Goal: Information Seeking & Learning: Check status

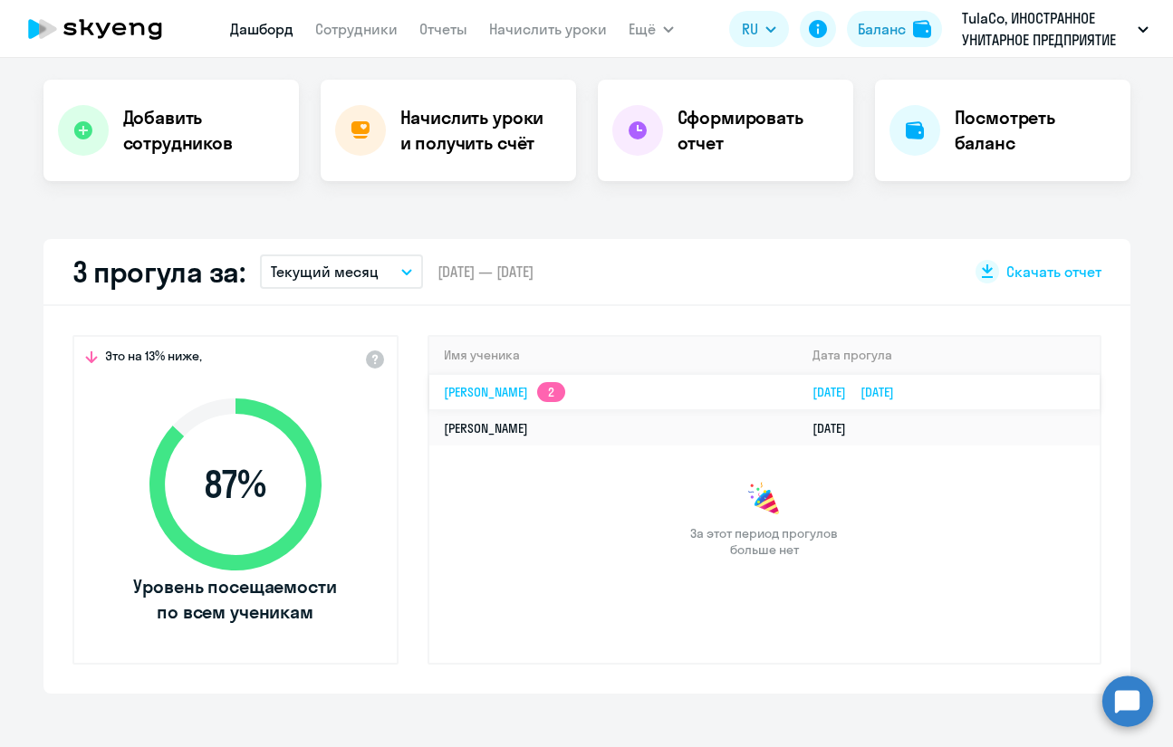
scroll to position [362, 0]
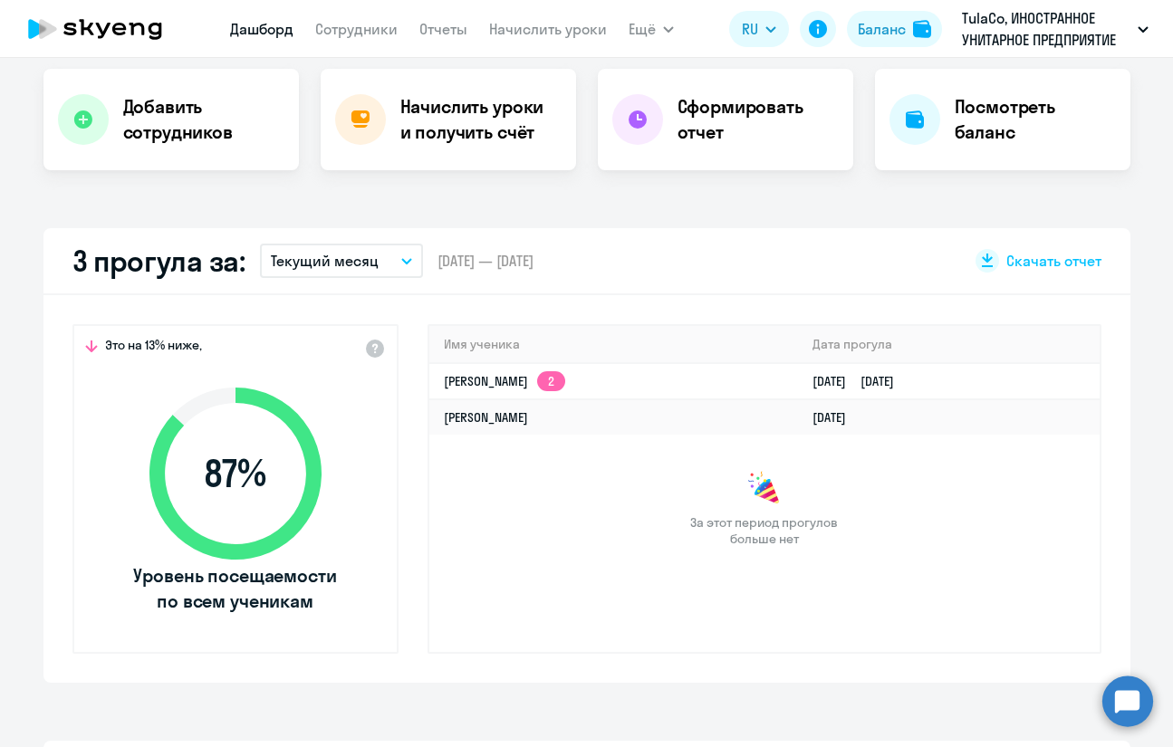
select select "30"
click at [479, 386] on link "Yuri Furman 2" at bounding box center [504, 381] width 121 height 16
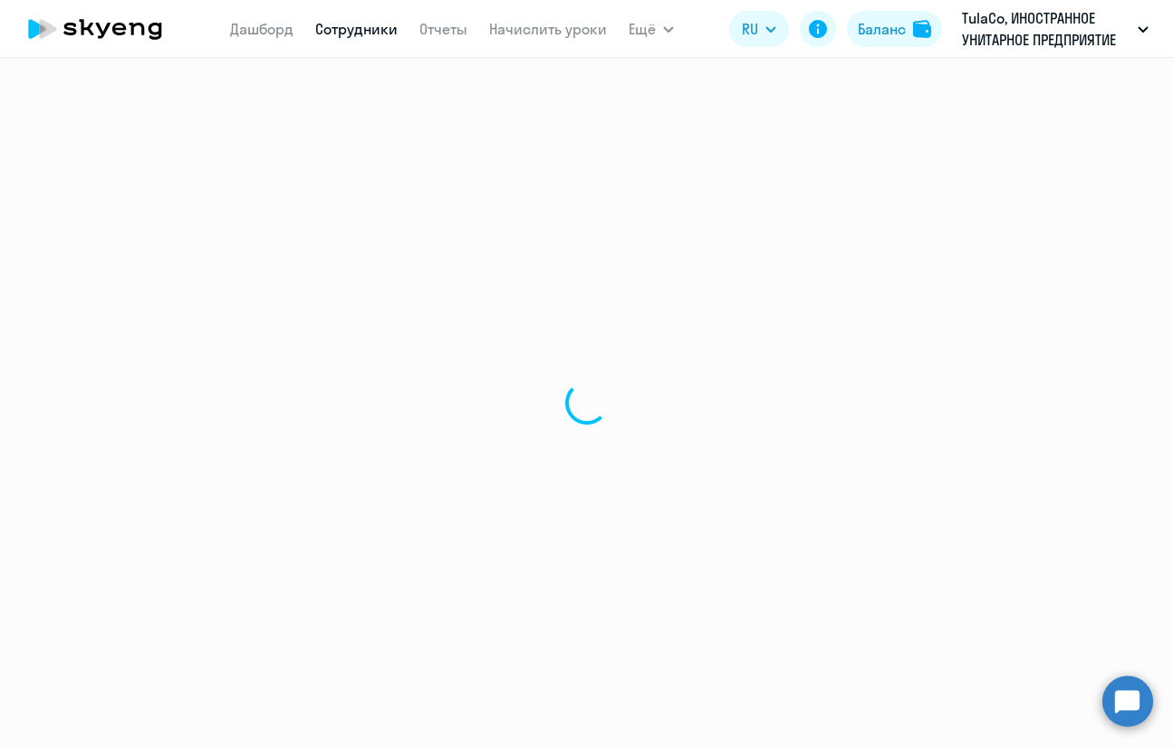
select select "english"
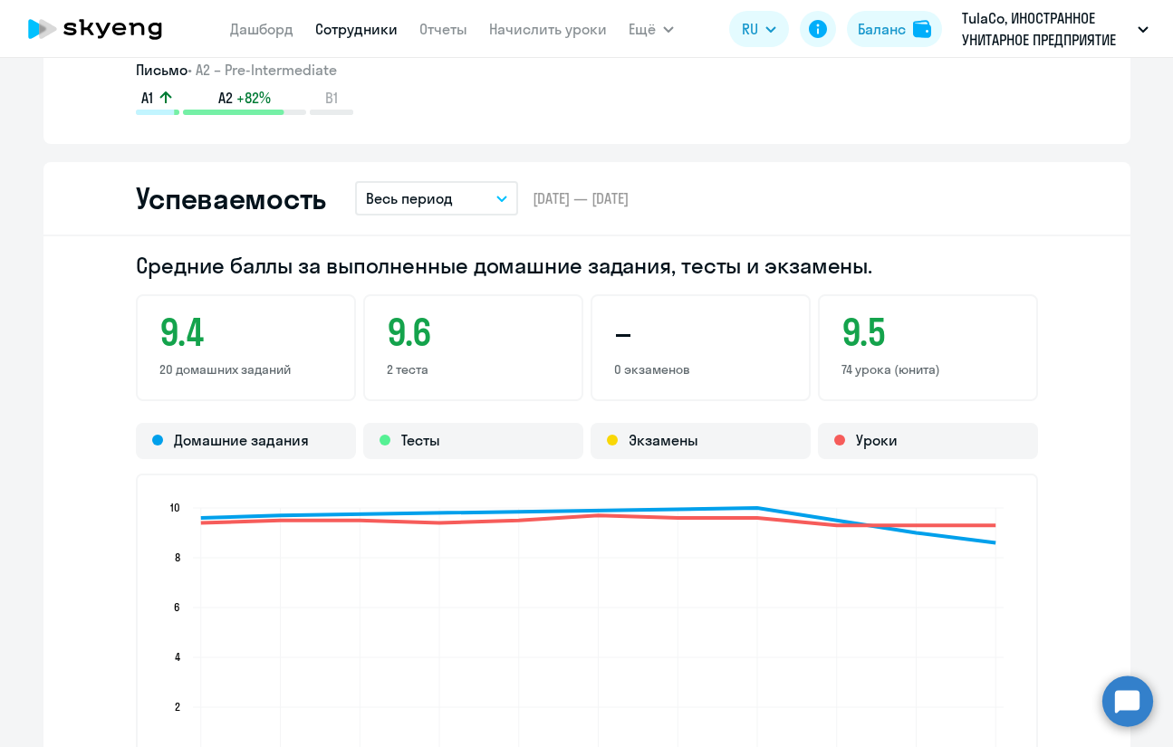
scroll to position [1268, 0]
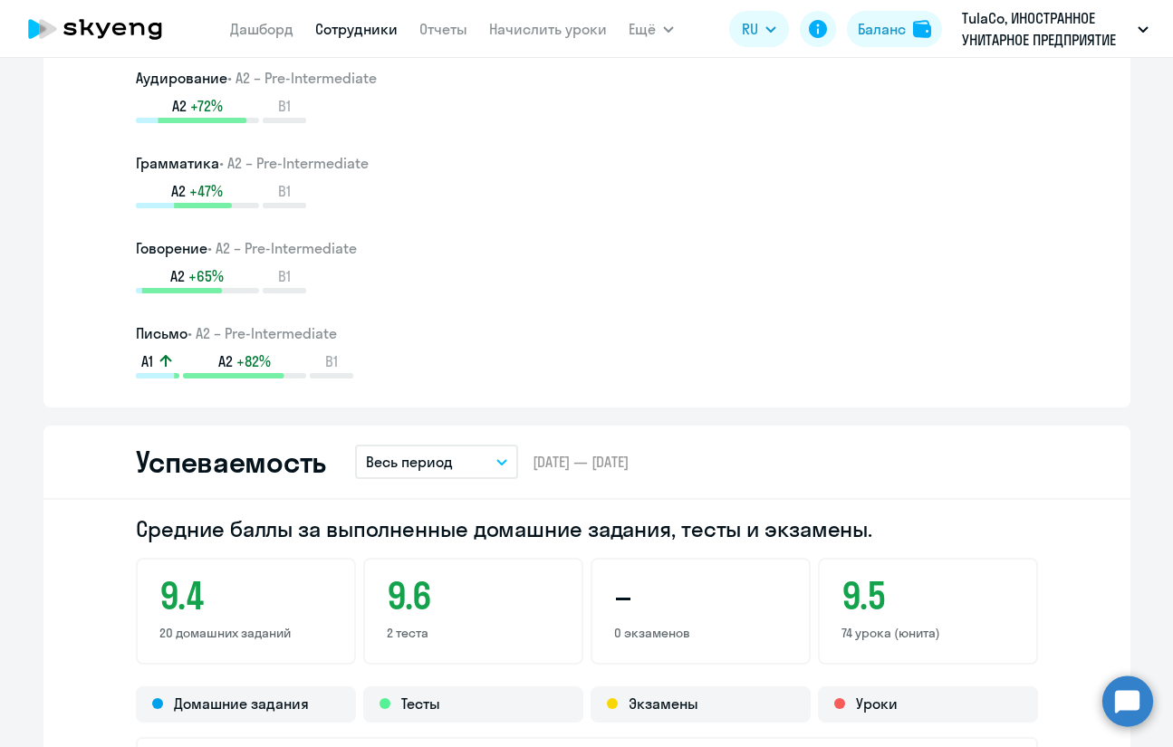
click at [468, 458] on button "Весь период" at bounding box center [436, 462] width 163 height 34
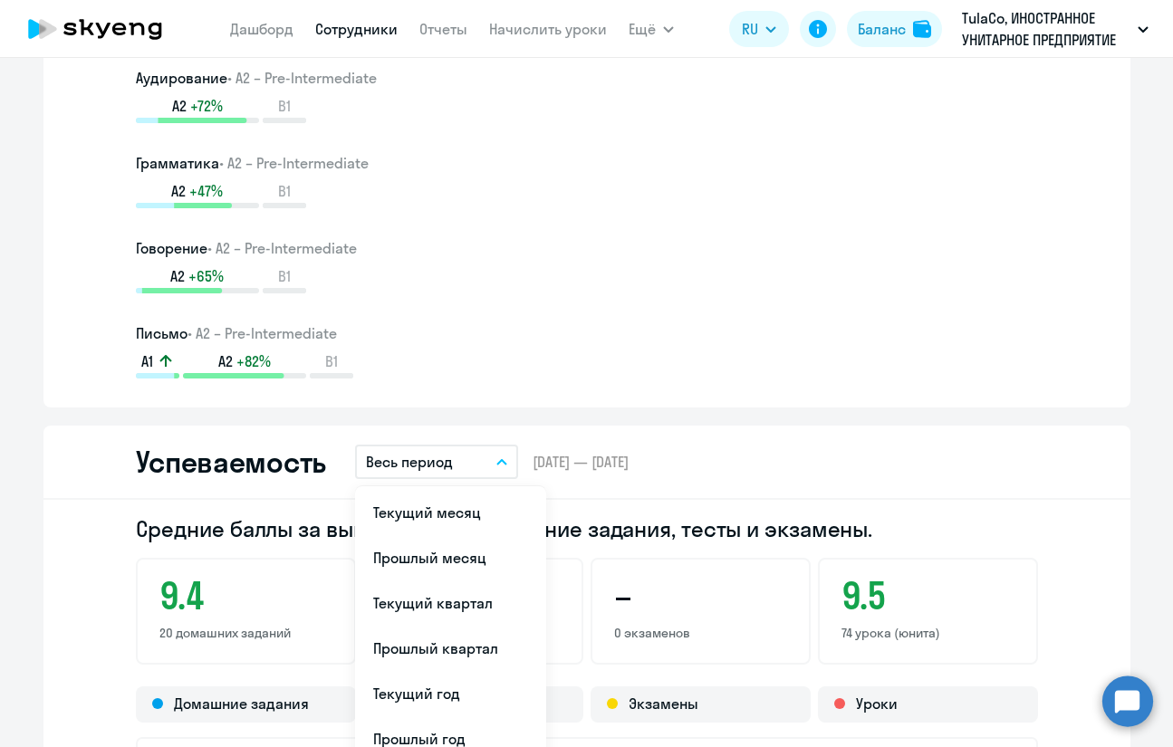
click at [468, 458] on button "Весь период" at bounding box center [436, 462] width 163 height 34
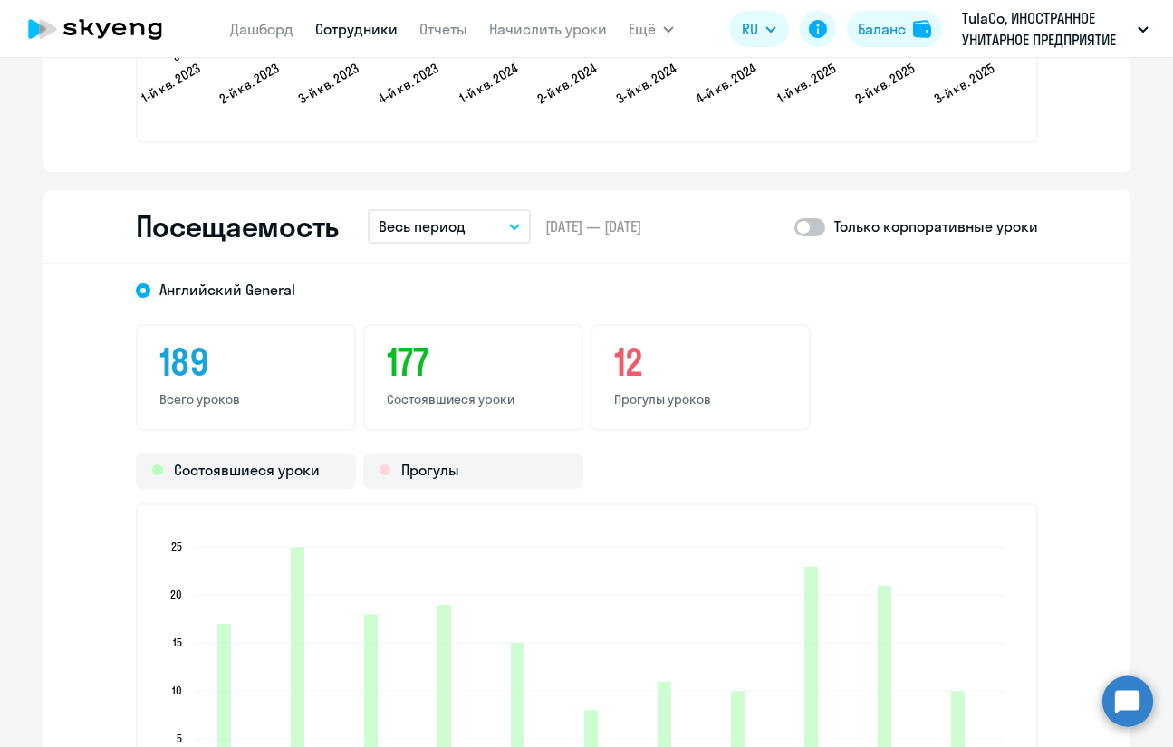
scroll to position [2083, 0]
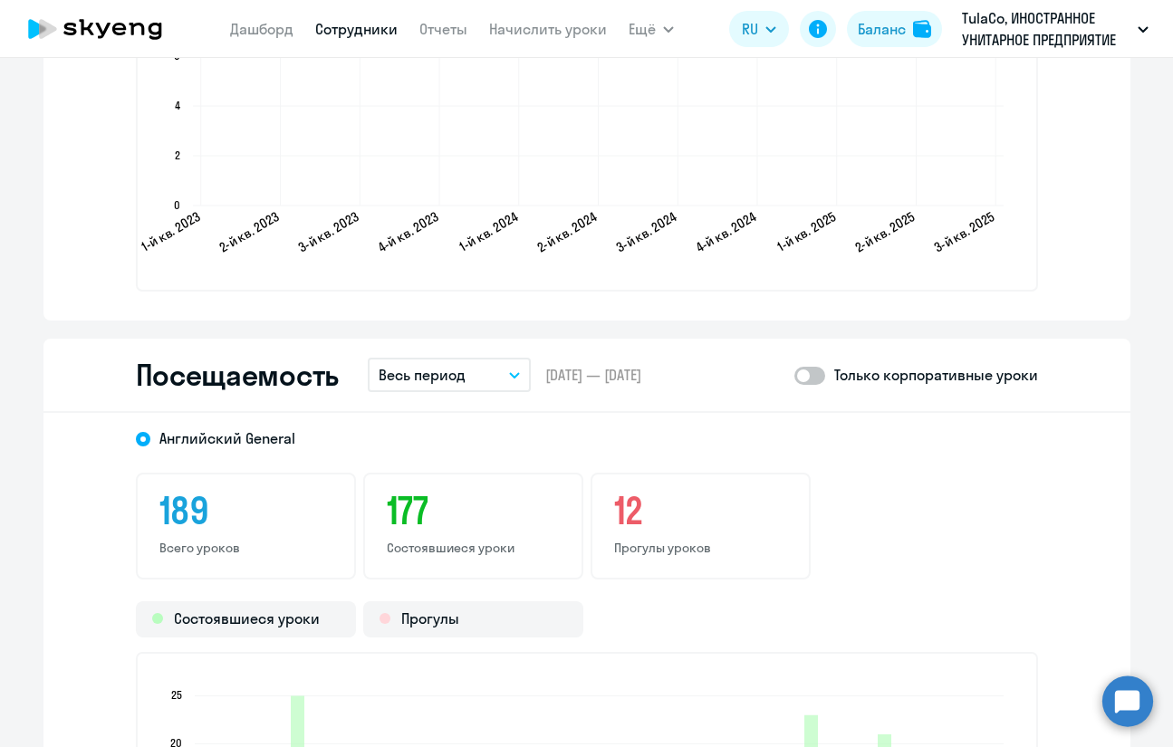
click at [453, 380] on p "Весь период" at bounding box center [422, 375] width 87 height 22
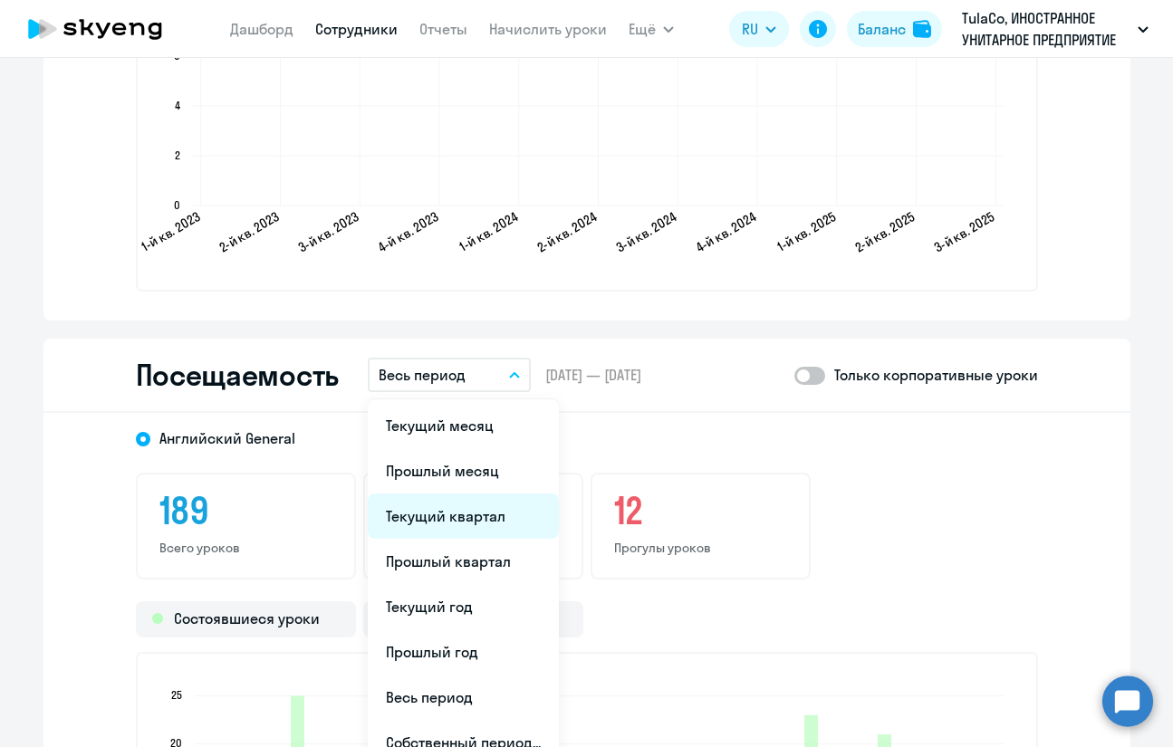
click at [481, 516] on li "Текущий квартал" at bounding box center [463, 516] width 191 height 45
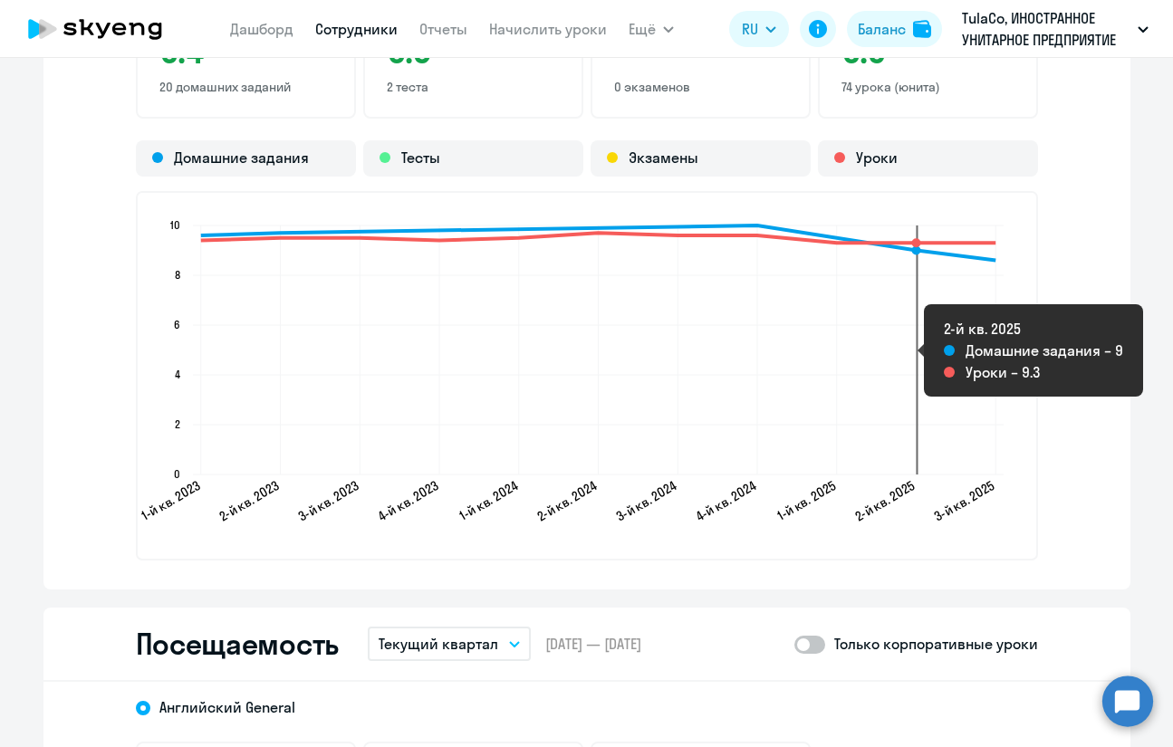
scroll to position [1542, 0]
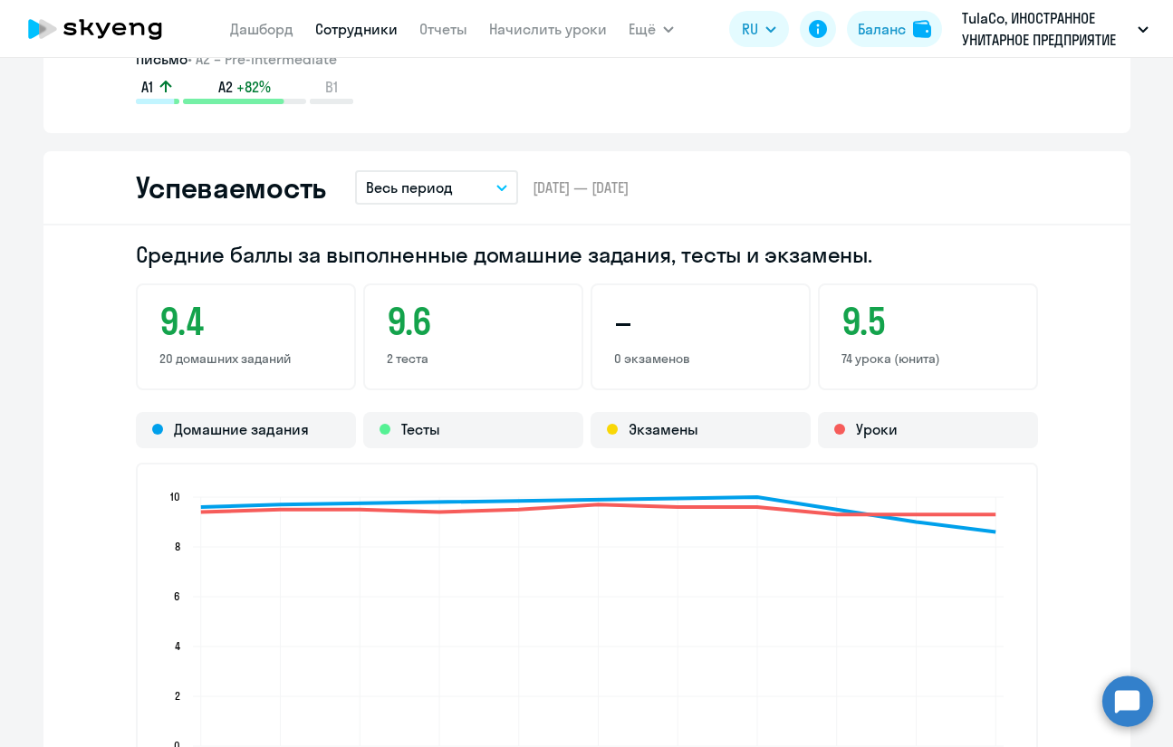
click at [382, 178] on p "Весь период" at bounding box center [409, 188] width 87 height 22
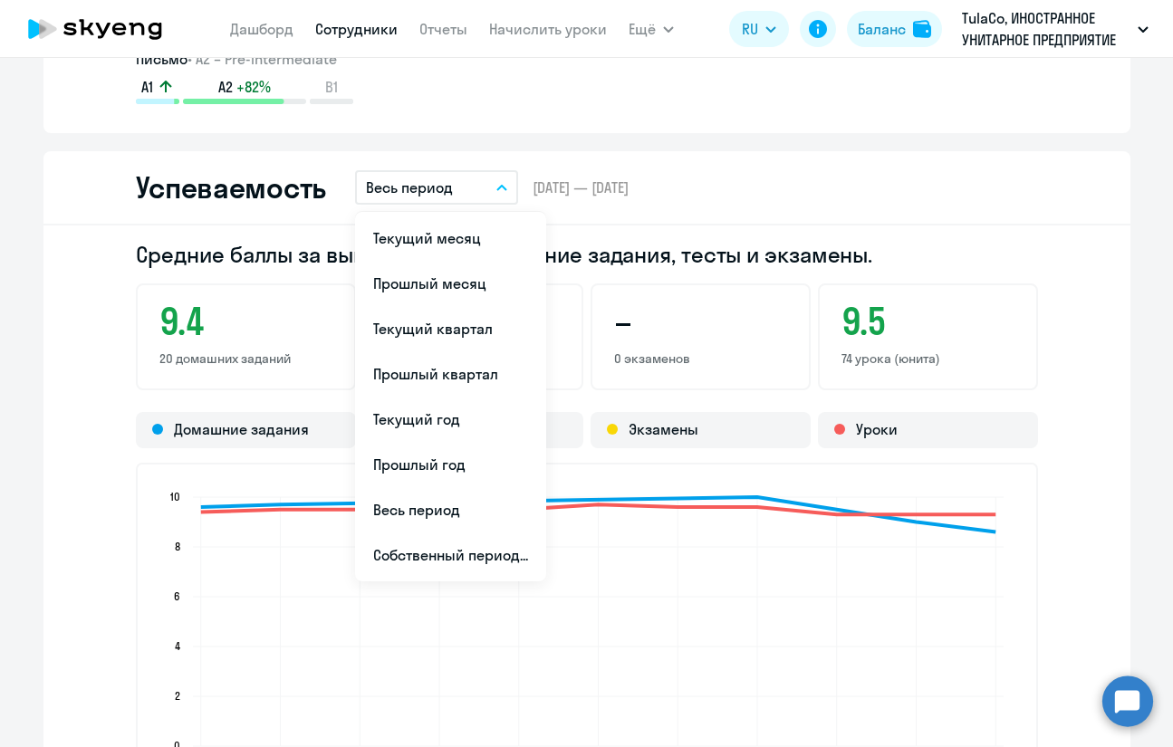
click at [382, 178] on p "Весь период" at bounding box center [409, 188] width 87 height 22
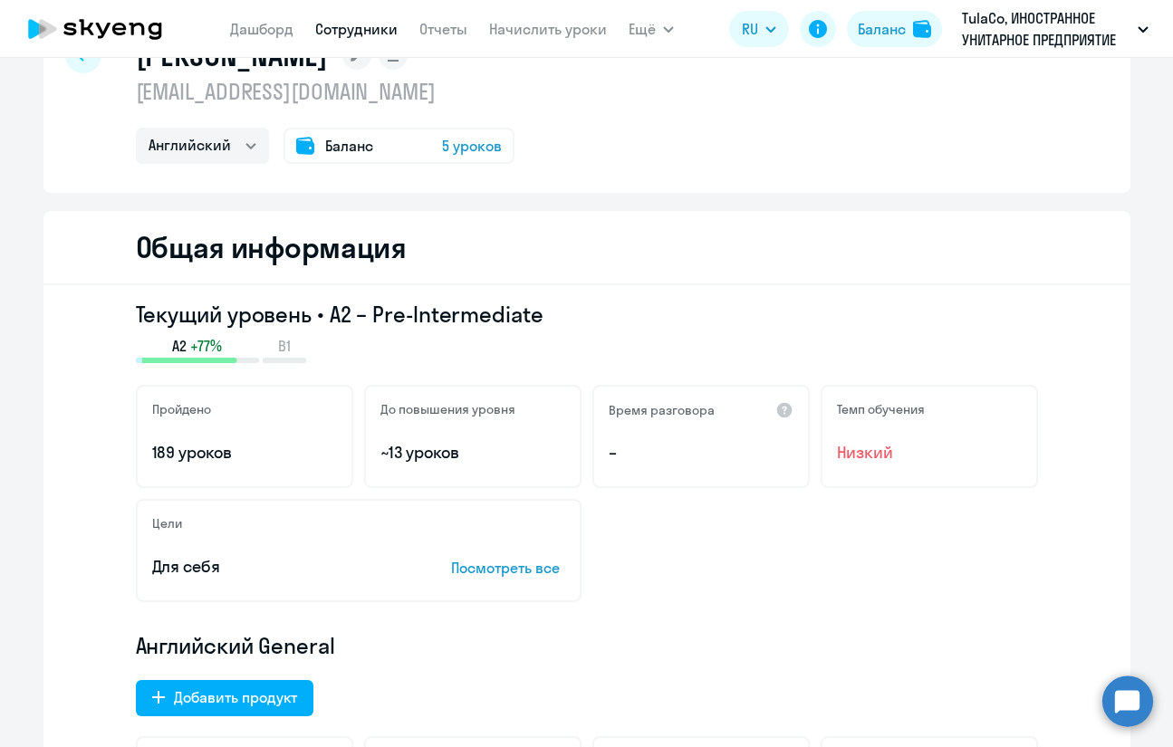
scroll to position [0, 0]
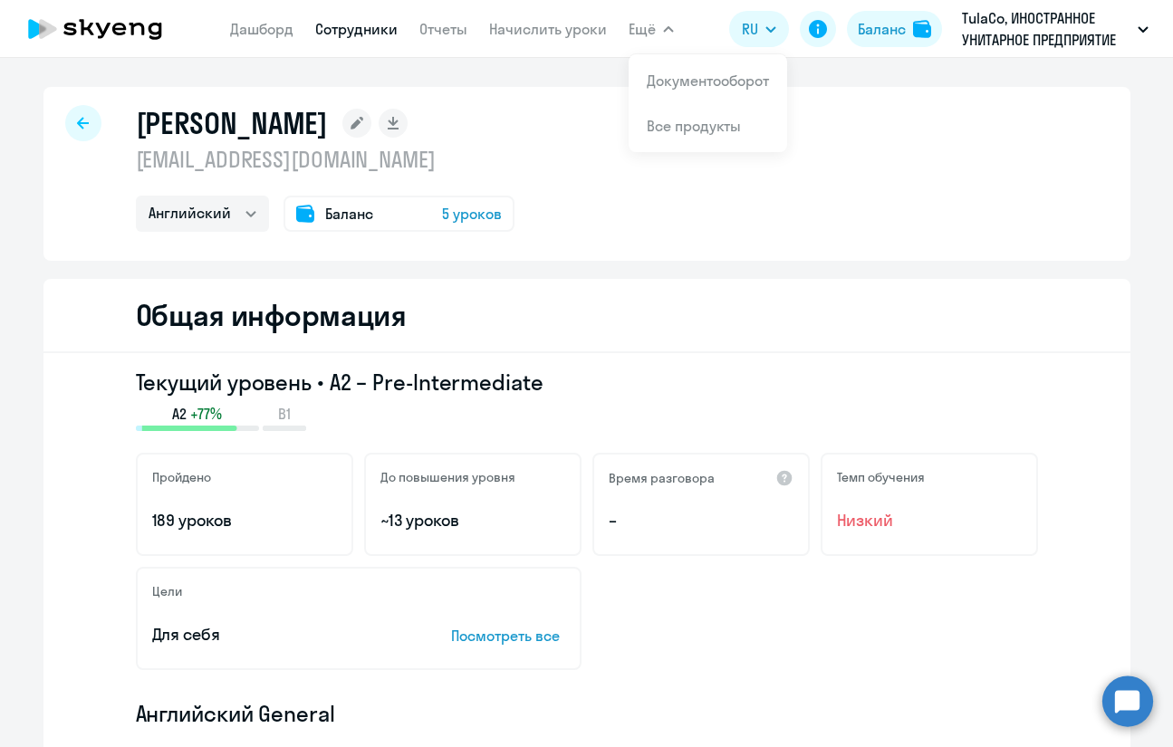
click at [651, 23] on span "Ещё" at bounding box center [642, 29] width 27 height 22
click at [448, 26] on link "Отчеты" at bounding box center [443, 29] width 48 height 18
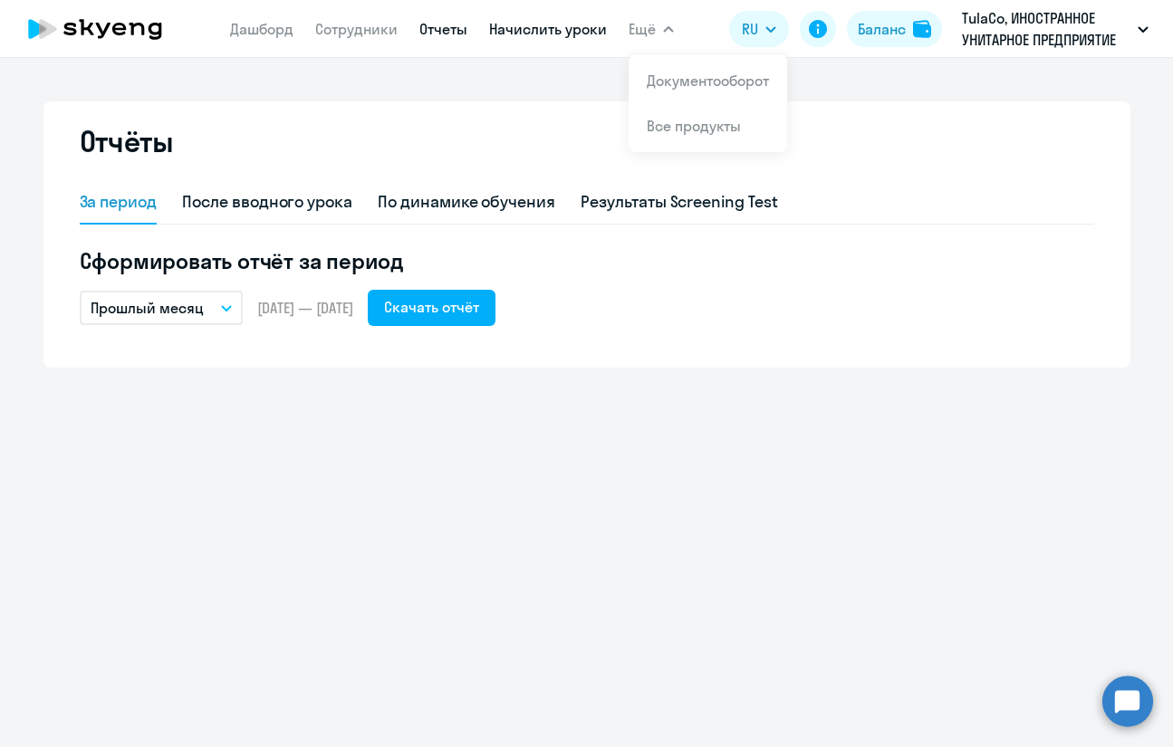
click at [525, 35] on link "Начислить уроки" at bounding box center [548, 29] width 118 height 18
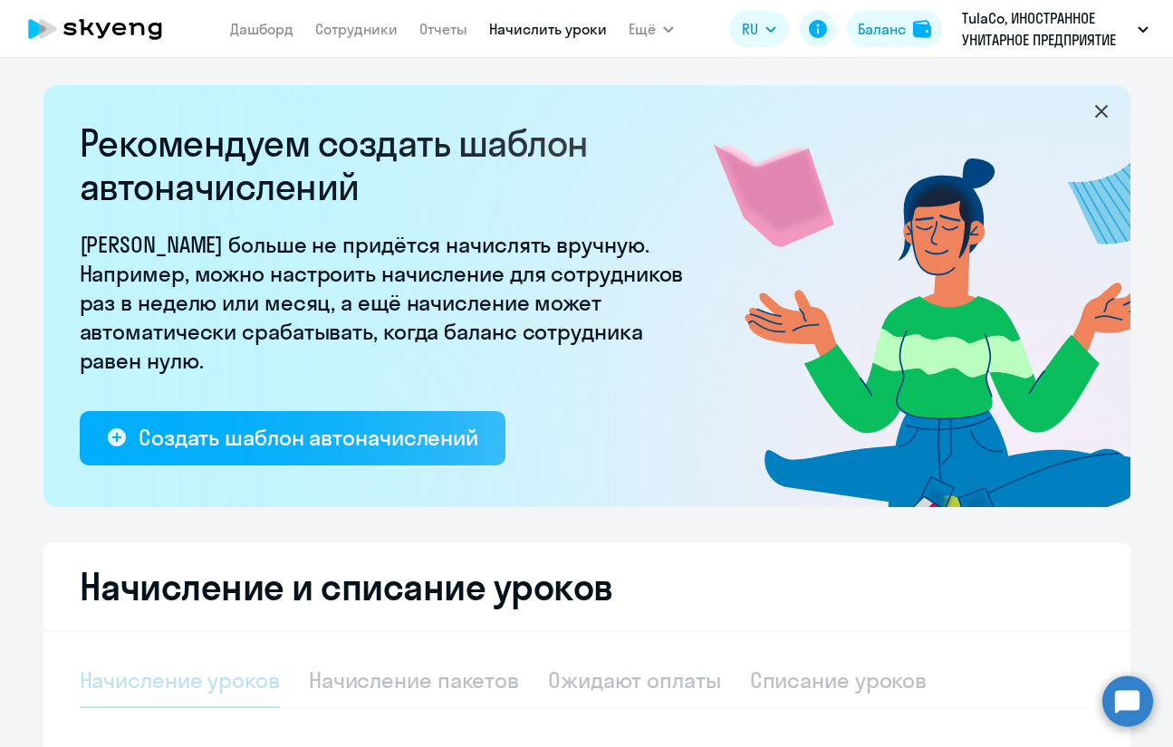
select select "10"
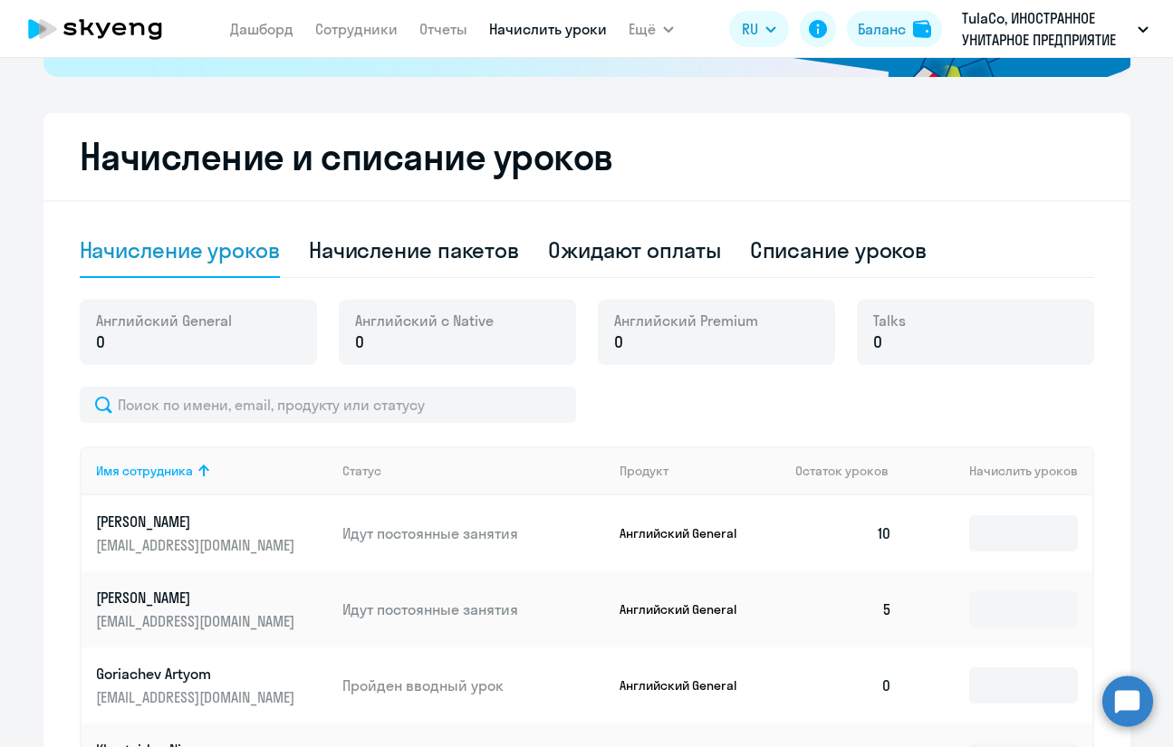
scroll to position [453, 0]
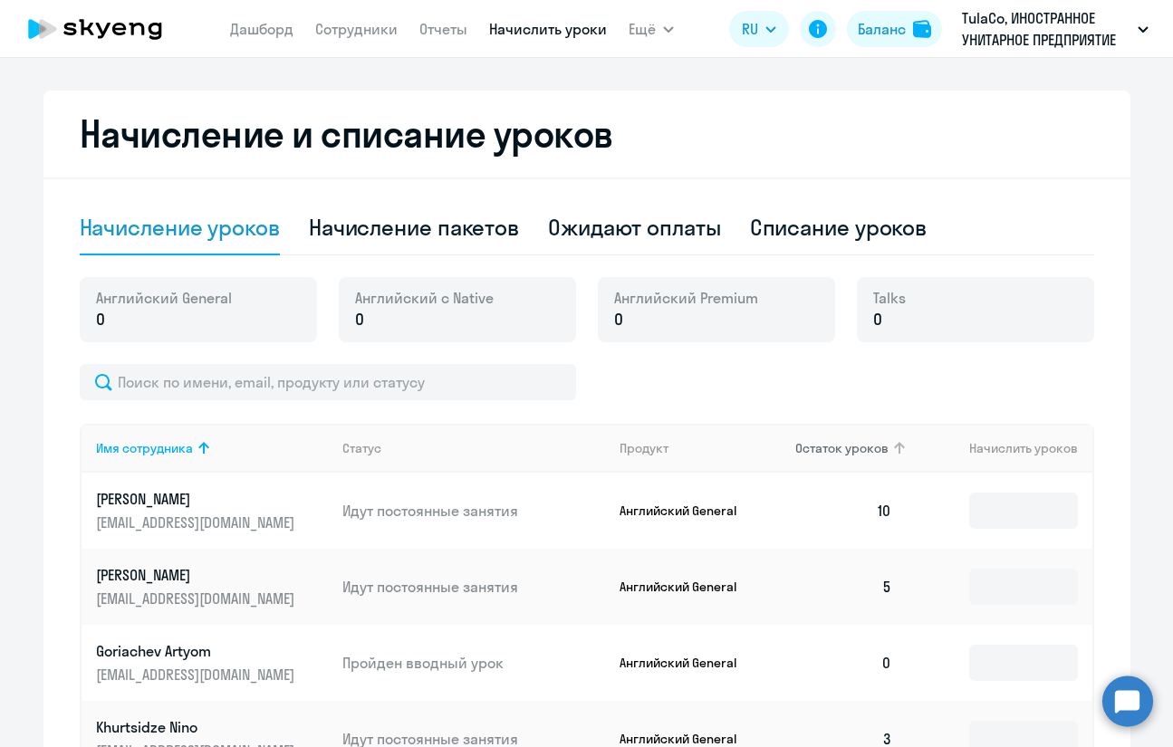
click at [834, 444] on span "Остаток уроков" at bounding box center [841, 448] width 93 height 16
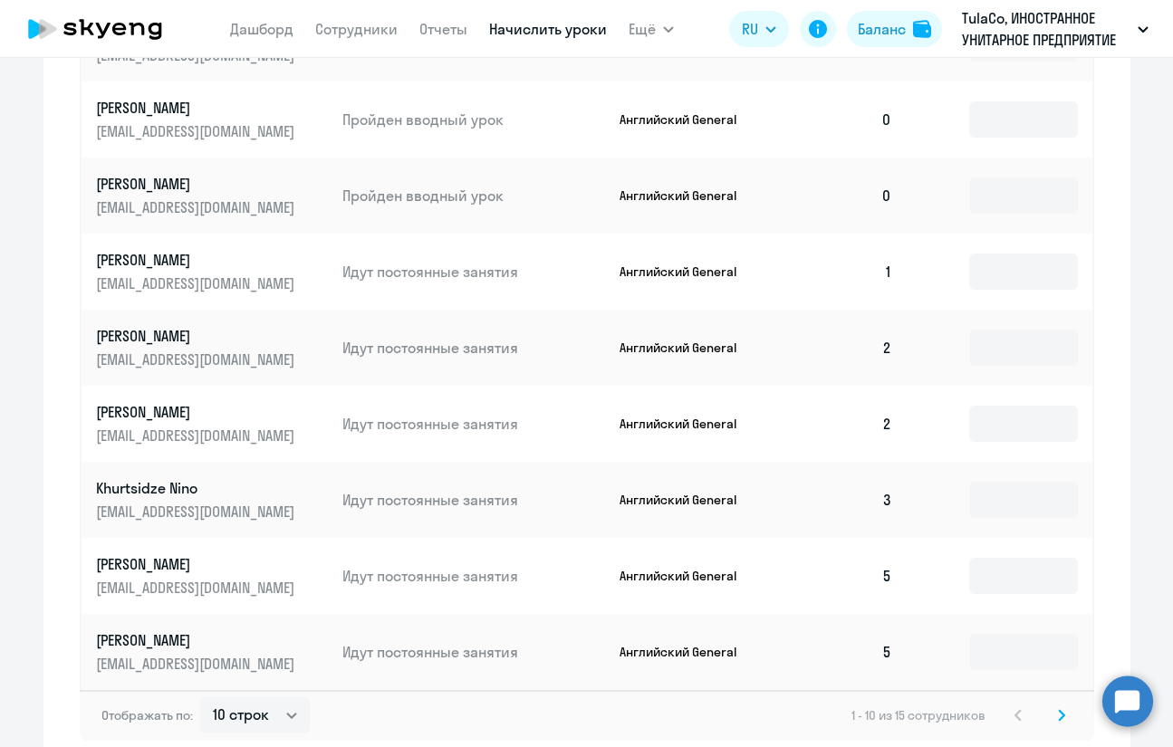
scroll to position [1091, 0]
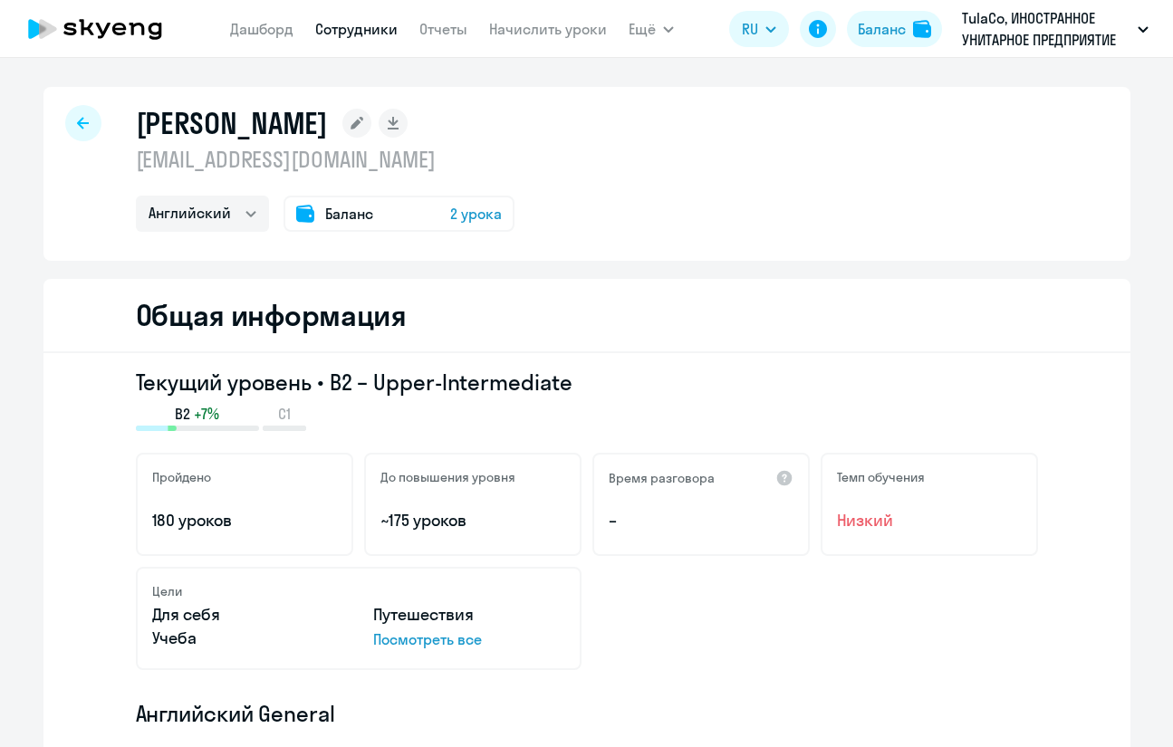
select select "english"
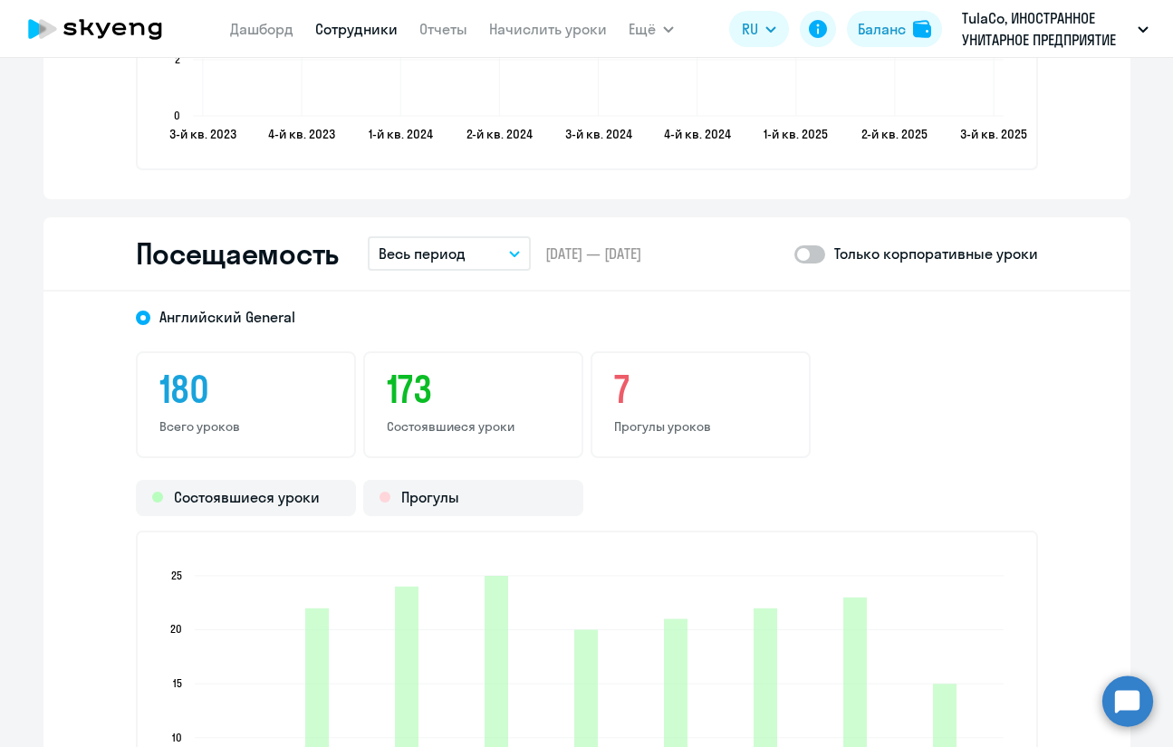
scroll to position [2174, 0]
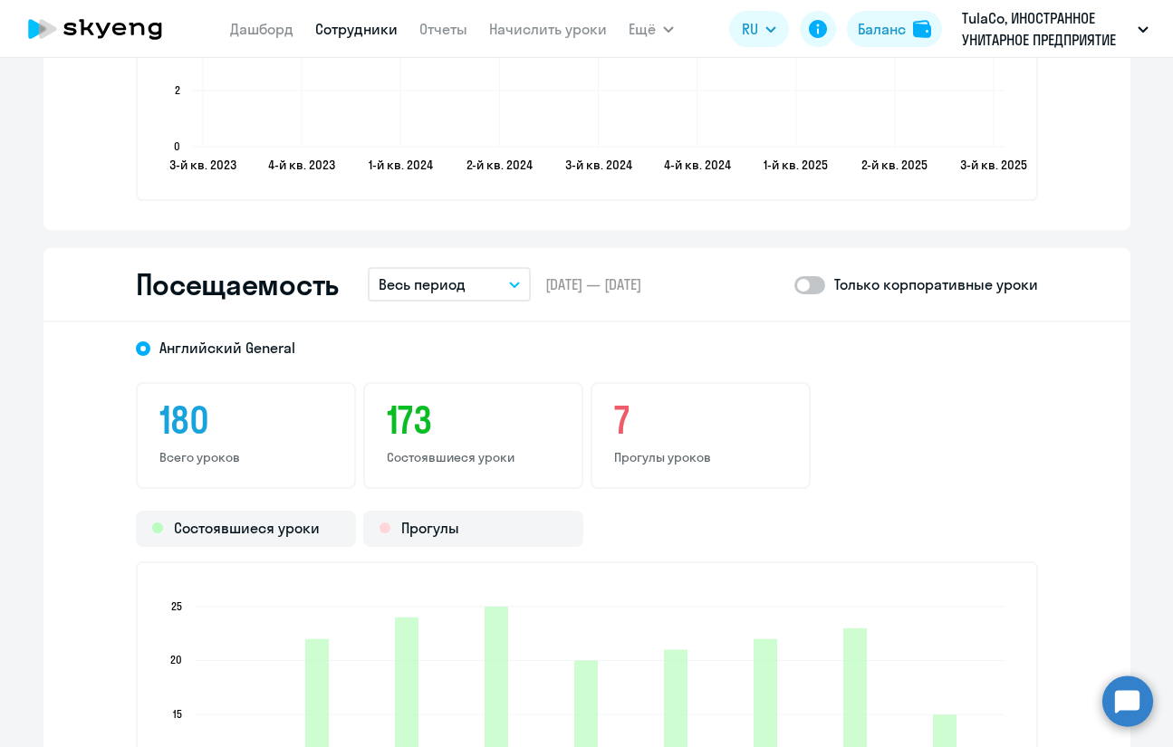
click at [490, 285] on button "Весь период" at bounding box center [449, 284] width 163 height 34
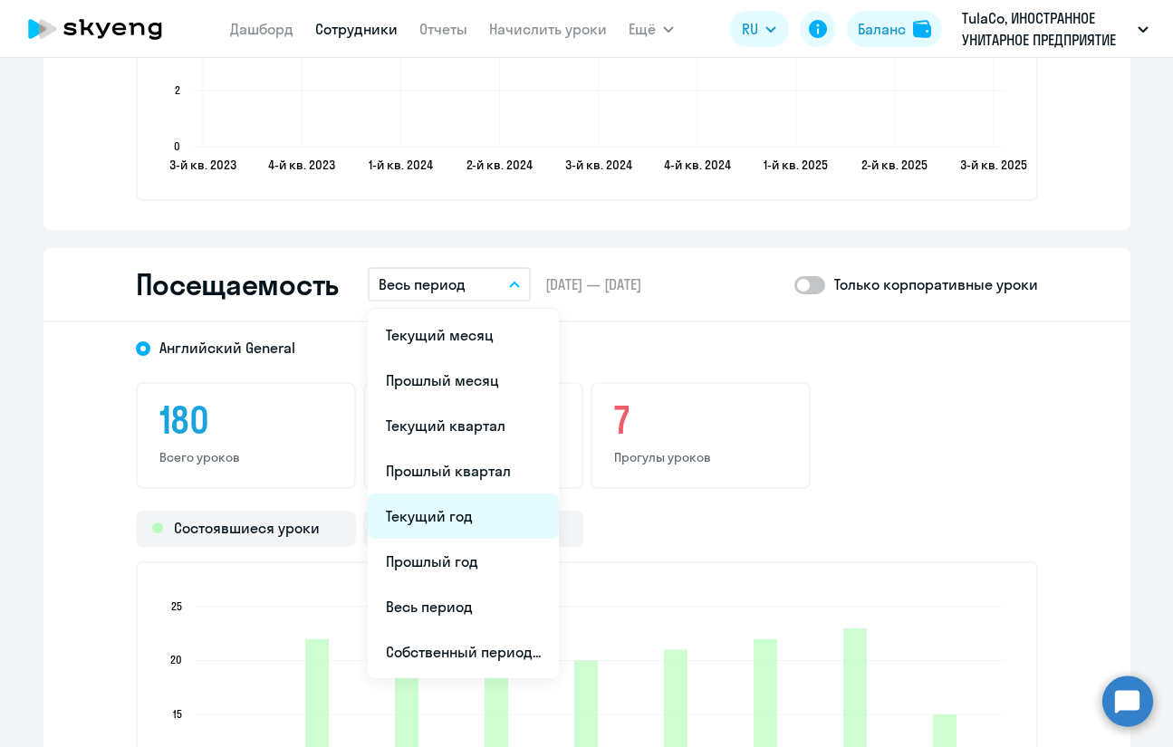
click at [470, 509] on li "Текущий год" at bounding box center [463, 516] width 191 height 45
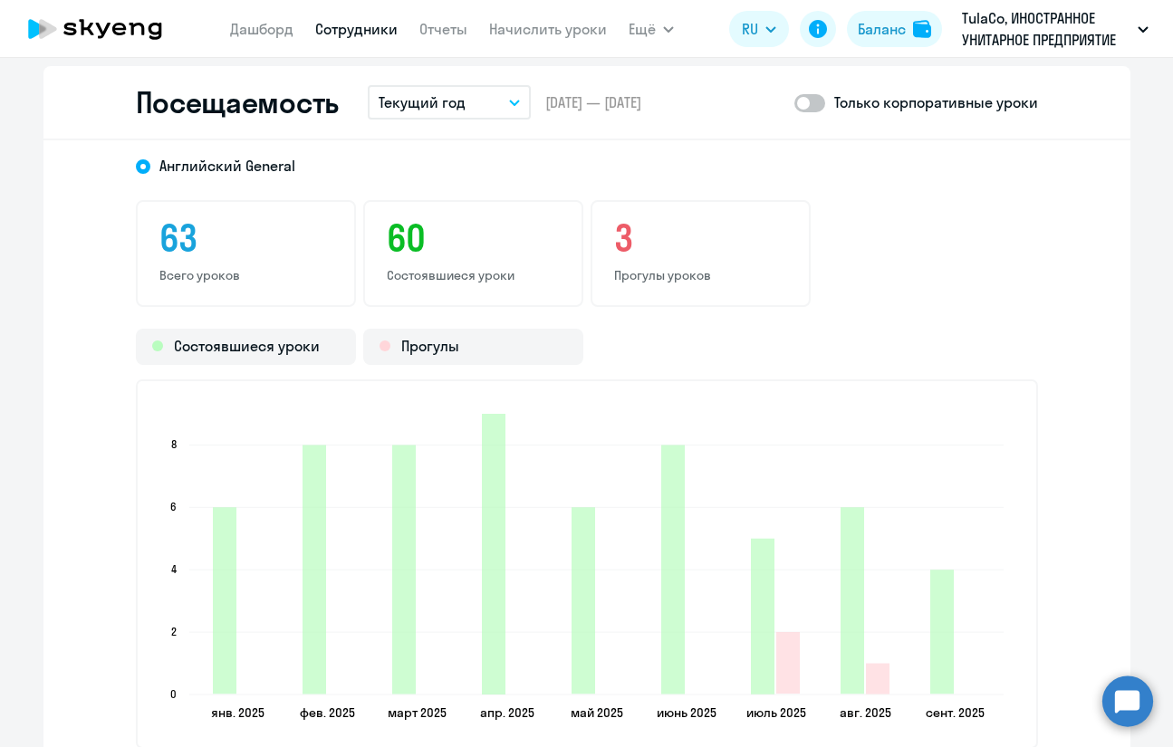
scroll to position [2355, 0]
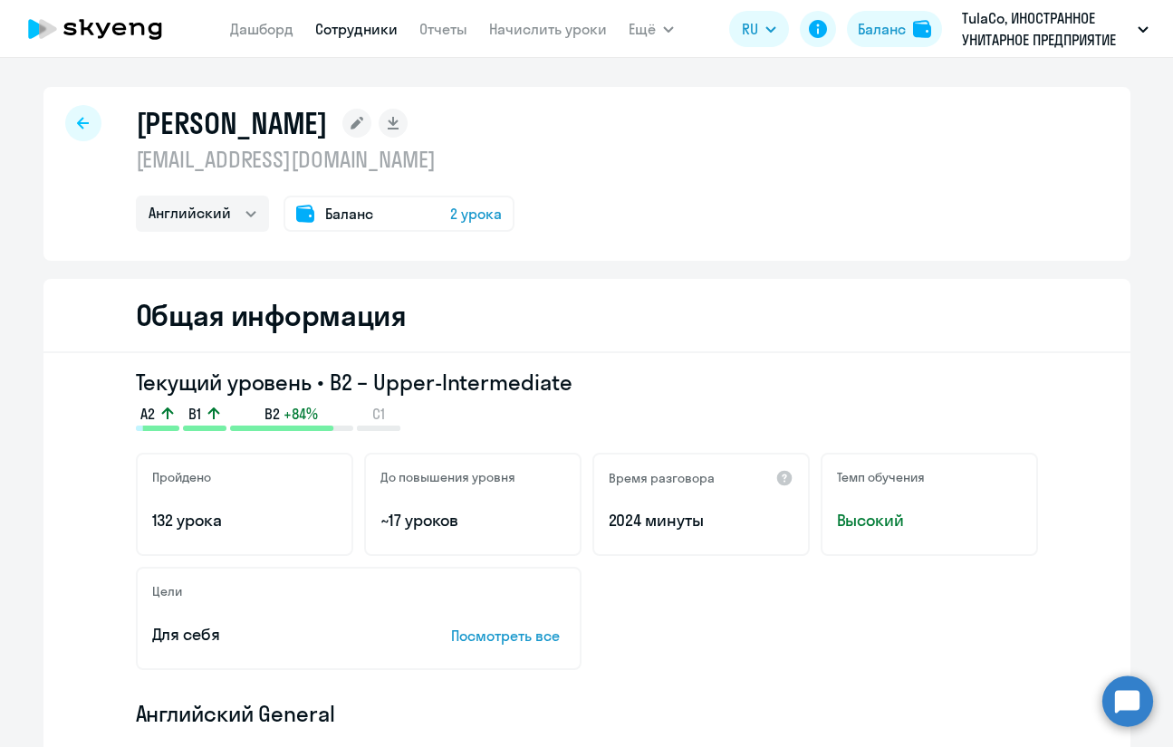
select select "english"
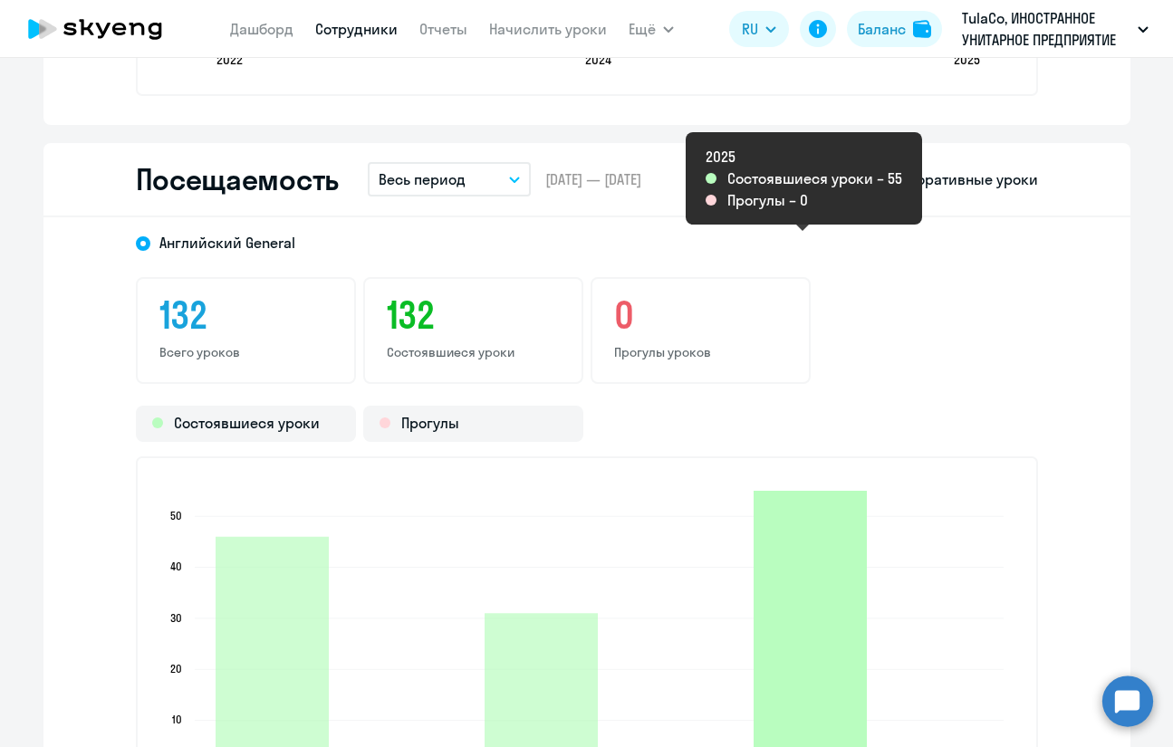
scroll to position [2264, 0]
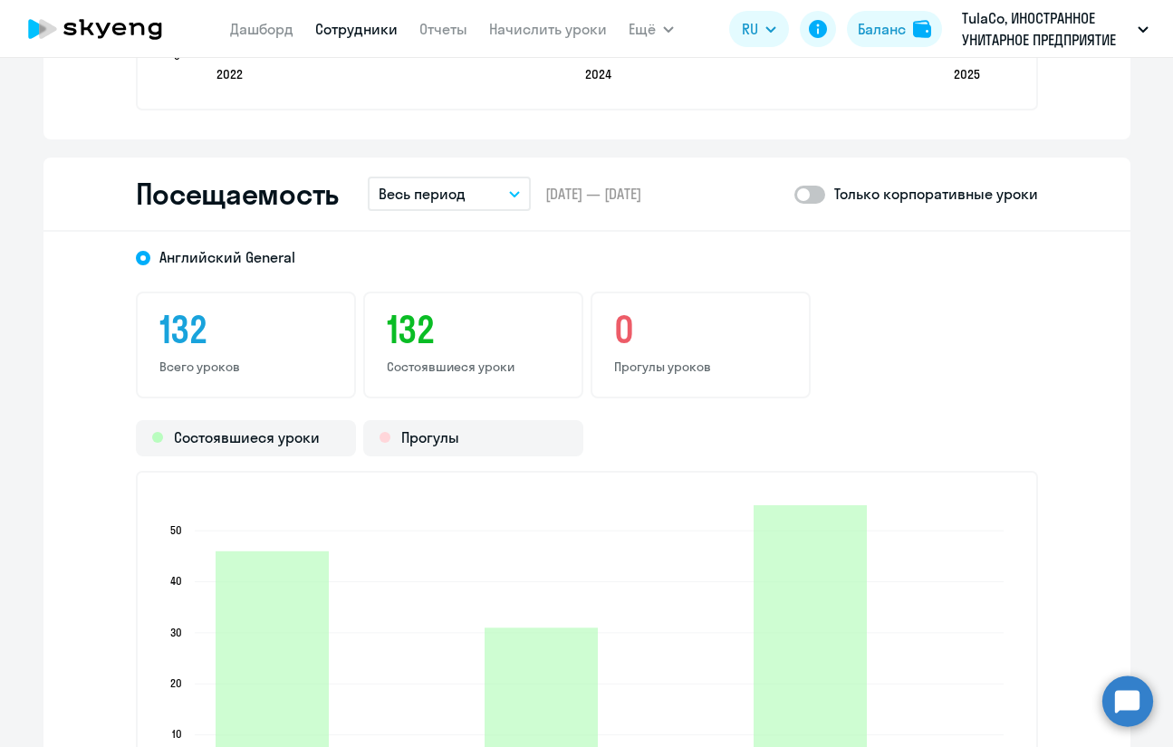
click at [471, 192] on button "Весь период" at bounding box center [449, 194] width 163 height 34
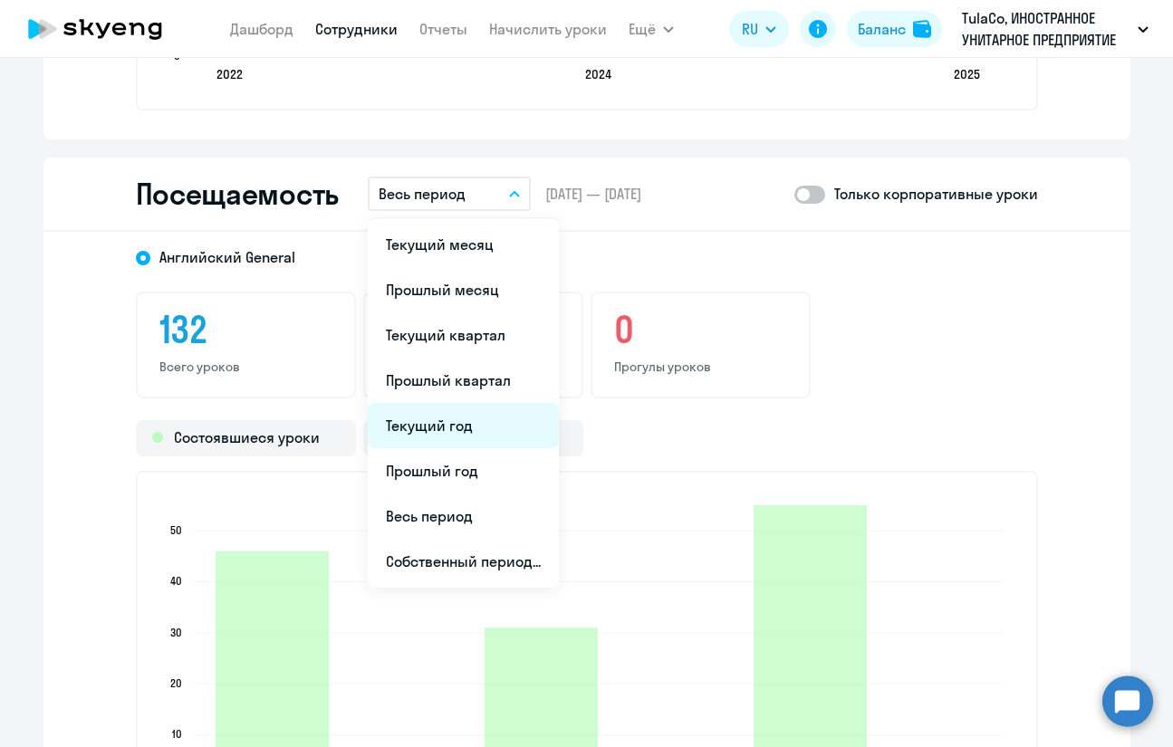
click at [508, 422] on li "Текущий год" at bounding box center [463, 425] width 191 height 45
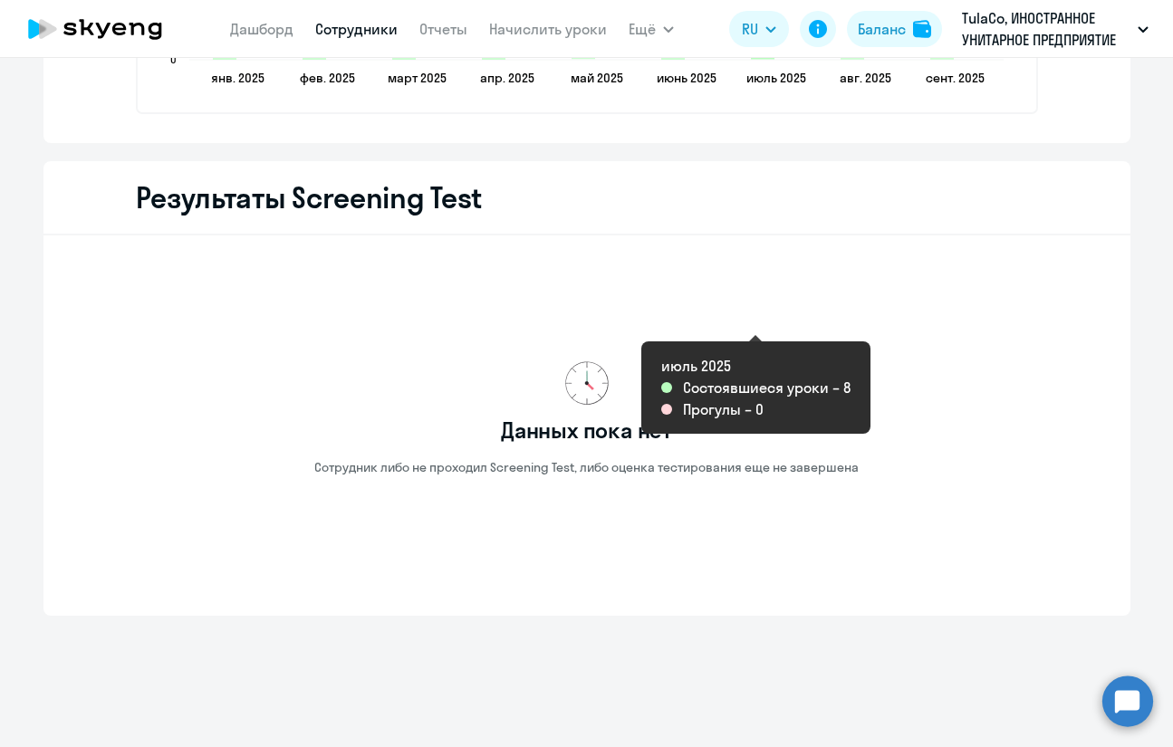
scroll to position [2992, 0]
